Goal: Information Seeking & Learning: Learn about a topic

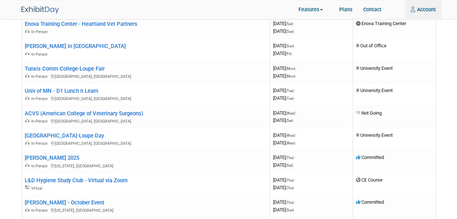
scroll to position [1192, 0]
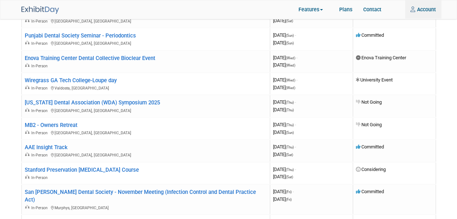
scroll to position [2181, 0]
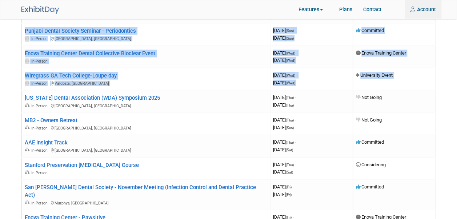
drag, startPoint x: 422, startPoint y: 75, endPoint x: 459, endPoint y: 70, distance: 37.4
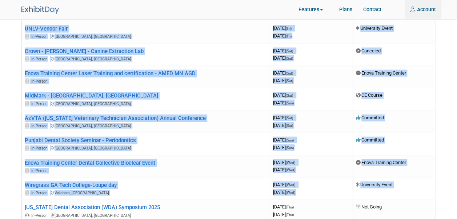
scroll to position [2076, 0]
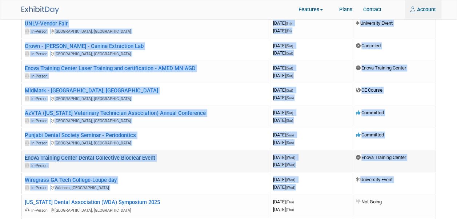
click at [150, 156] on link "Enova Training Center Dental Collective Bioclear Event" at bounding box center [90, 157] width 130 height 7
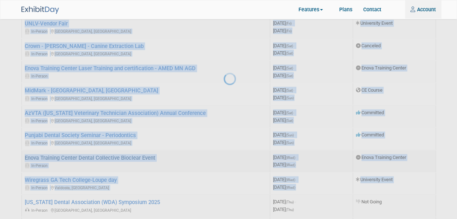
click at [224, 156] on div at bounding box center [229, 109] width 10 height 219
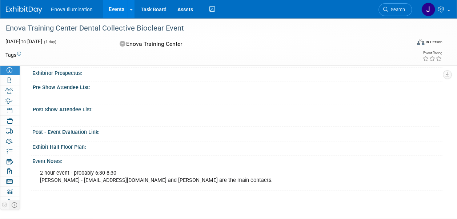
scroll to position [222, 0]
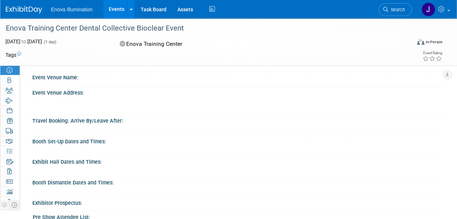
scroll to position [0, 0]
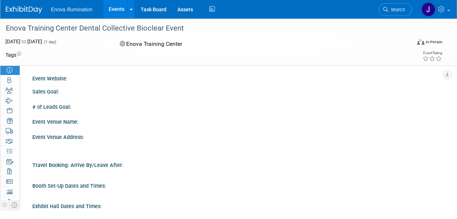
click at [106, 38] on div "Nov 12, 2025 to Nov 12, 2025 (1 day)" at bounding box center [55, 41] width 101 height 7
click at [178, 177] on div "Travel Booking: Arrive By/Leave After: X" at bounding box center [235, 170] width 413 height 20
